Goal: Find specific page/section: Find specific page/section

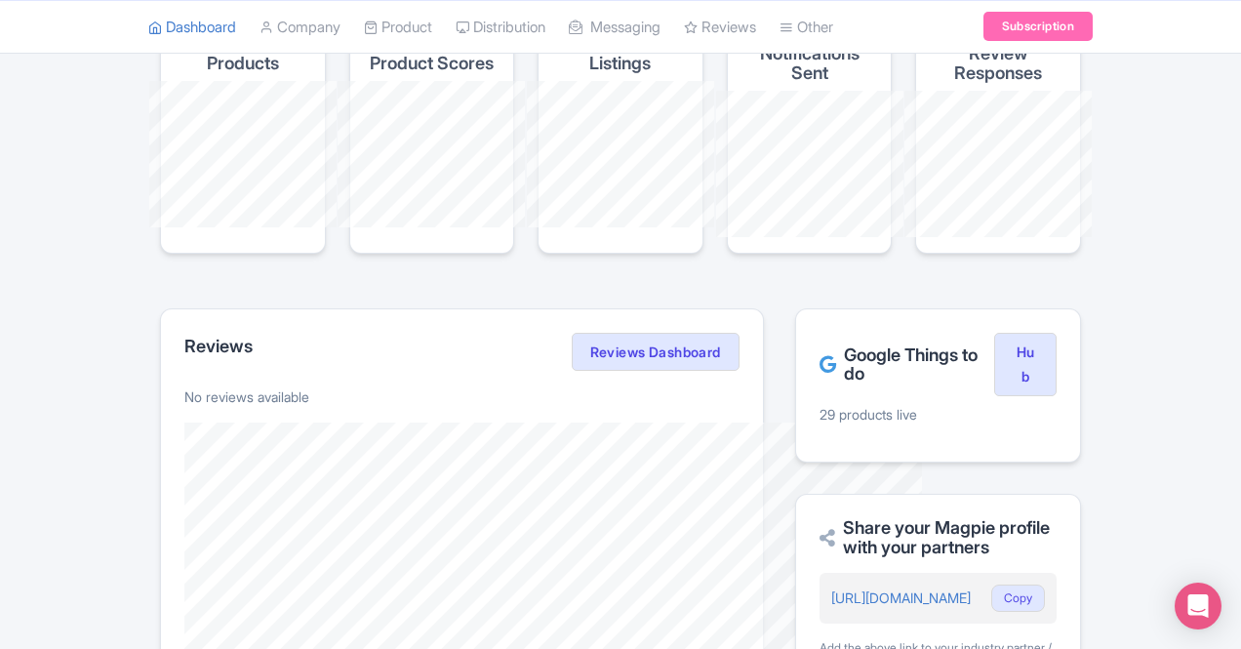
scroll to position [152, 0]
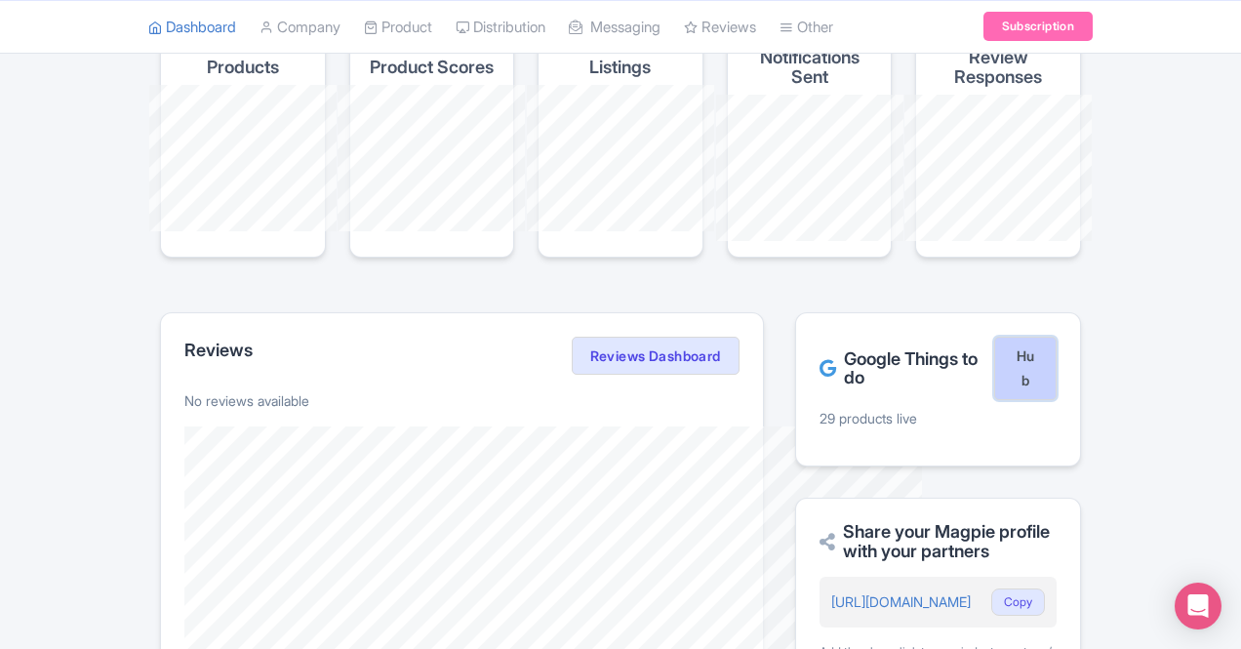
click at [1056, 337] on link "Hub" at bounding box center [1025, 369] width 62 height 64
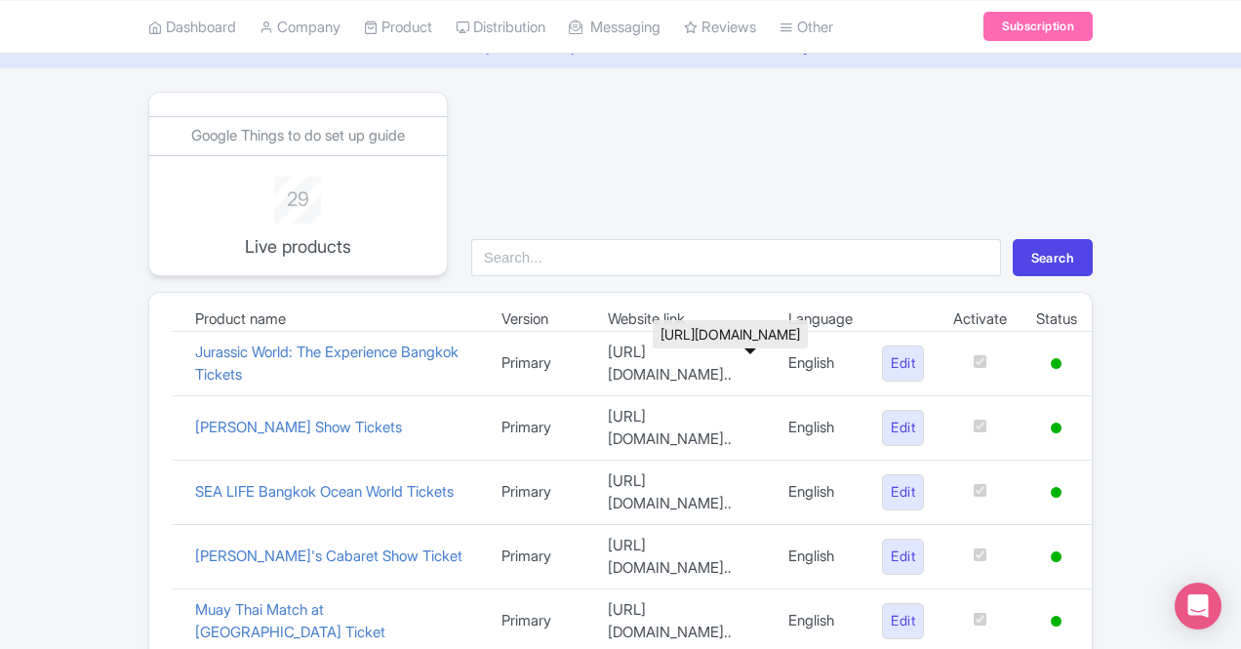
scroll to position [93, 0]
drag, startPoint x: 300, startPoint y: 396, endPoint x: 50, endPoint y: 397, distance: 250.7
click at [180, 397] on td "[PERSON_NAME] Show Tickets" at bounding box center [333, 427] width 306 height 64
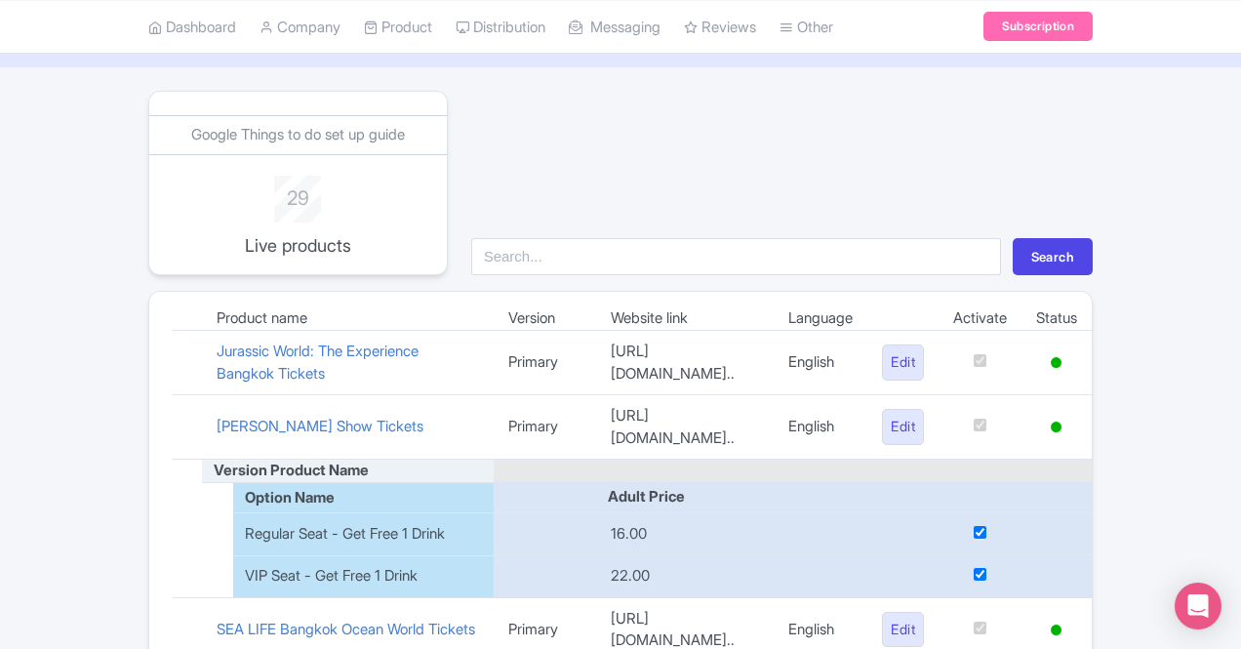
copy link "[PERSON_NAME] Show Tickets"
